Goal: Check status

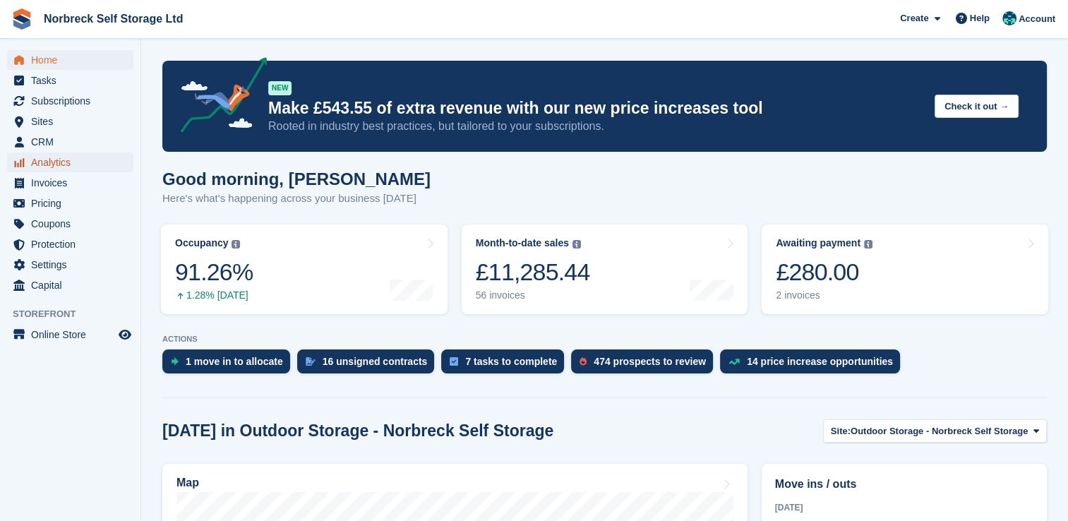
click at [47, 164] on span "Analytics" at bounding box center [73, 162] width 85 height 20
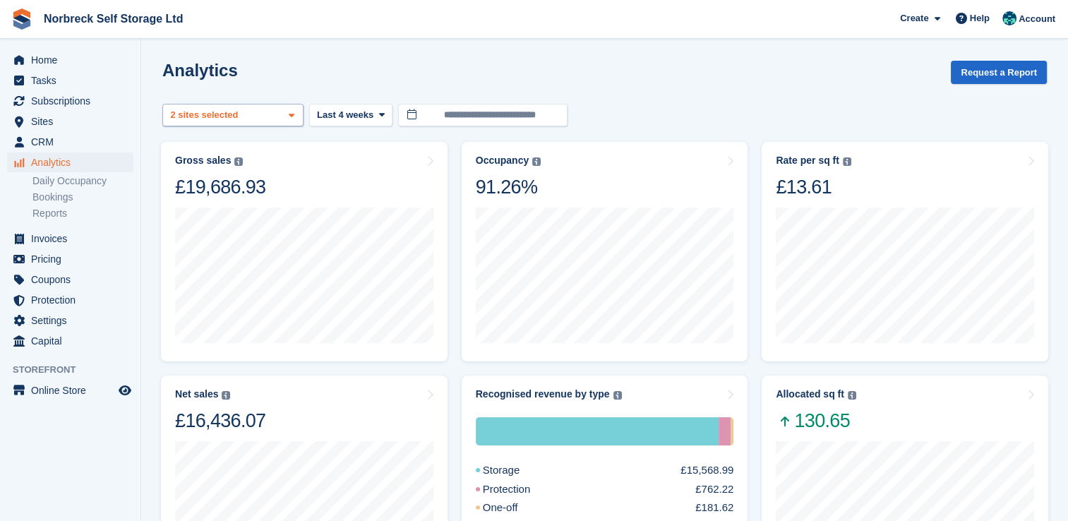
click at [284, 121] on div "Outdoor Storage - Norbreck ... 2 sites selected" at bounding box center [232, 115] width 141 height 23
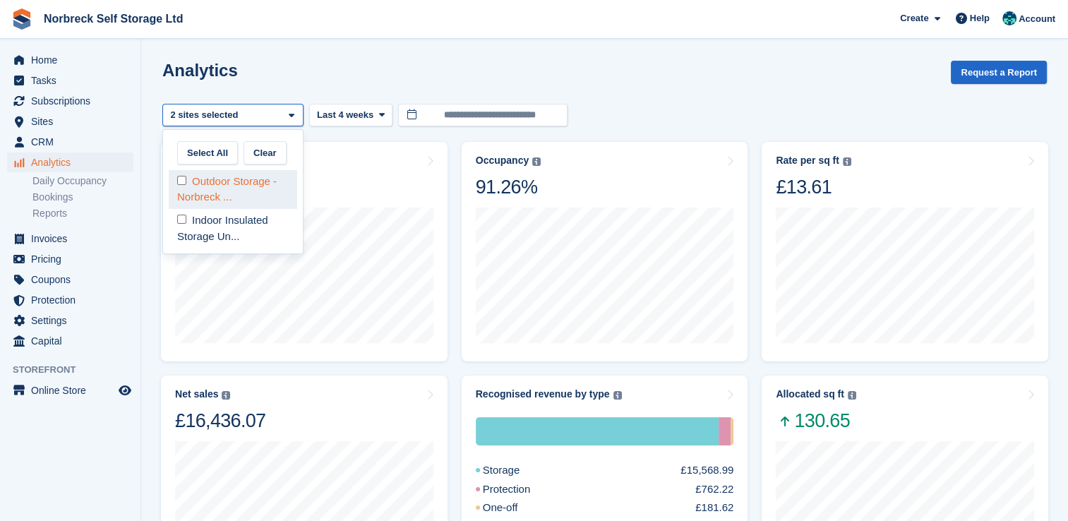
click at [273, 195] on div "Outdoor Storage - Norbreck ..." at bounding box center [233, 189] width 128 height 39
select select "****"
